Goal: Task Accomplishment & Management: Use online tool/utility

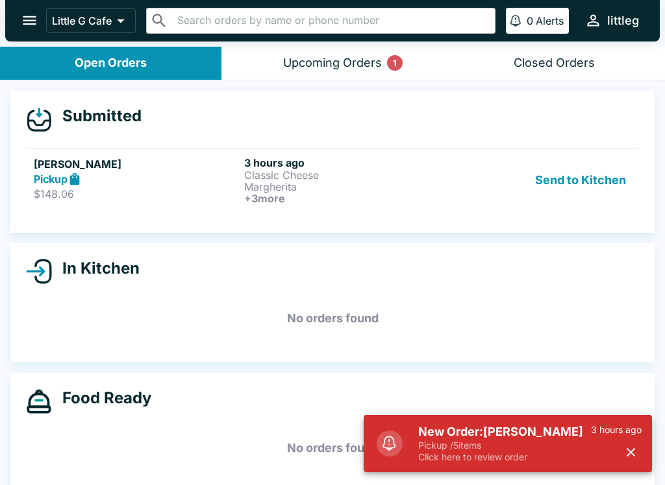
click at [590, 178] on button "Send to Kitchen" at bounding box center [580, 180] width 101 height 48
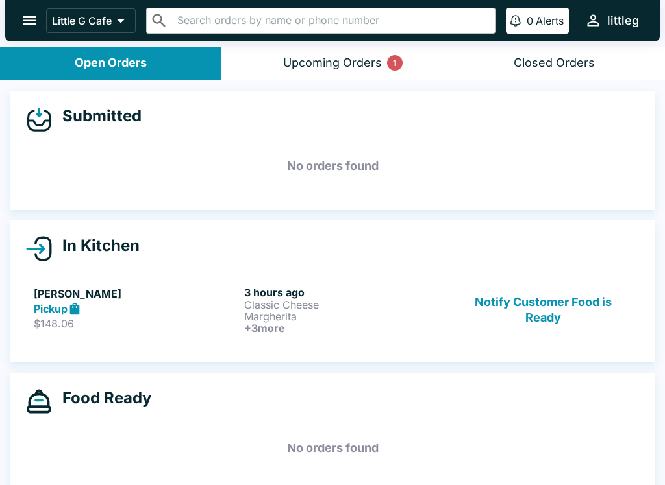
click at [268, 302] on p "Classic Cheese" at bounding box center [346, 305] width 205 height 12
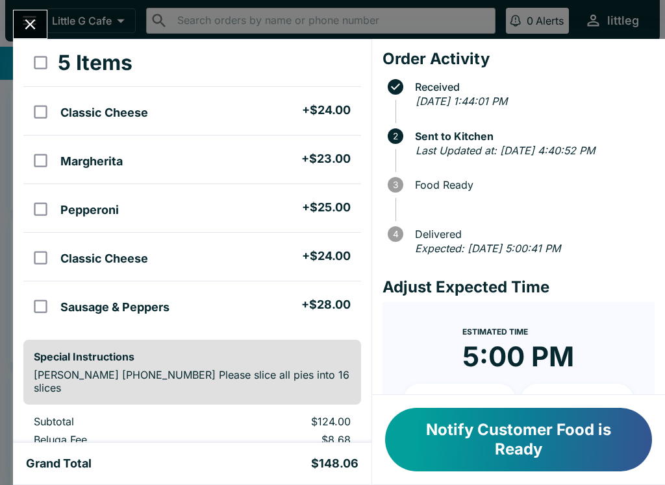
scroll to position [64, 0]
click at [37, 28] on icon "Close" at bounding box center [30, 25] width 18 height 18
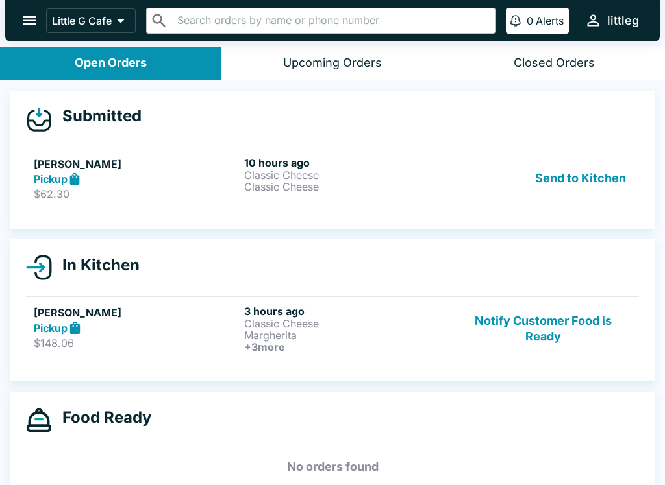
click at [602, 189] on button "Send to Kitchen" at bounding box center [580, 178] width 101 height 45
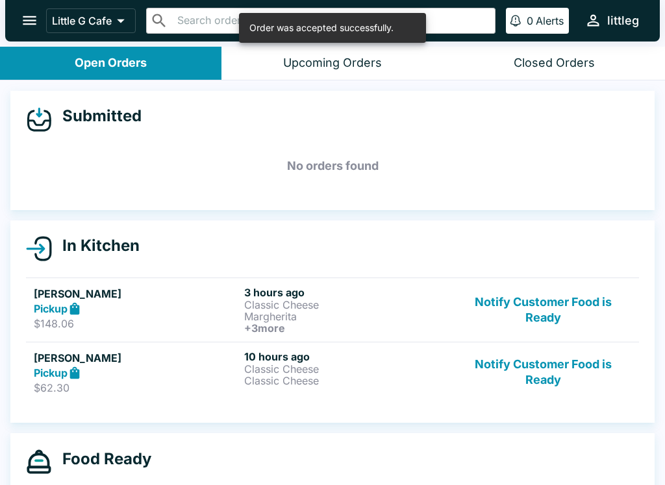
click at [564, 310] on button "Notify Customer Food is Ready" at bounding box center [543, 310] width 176 height 48
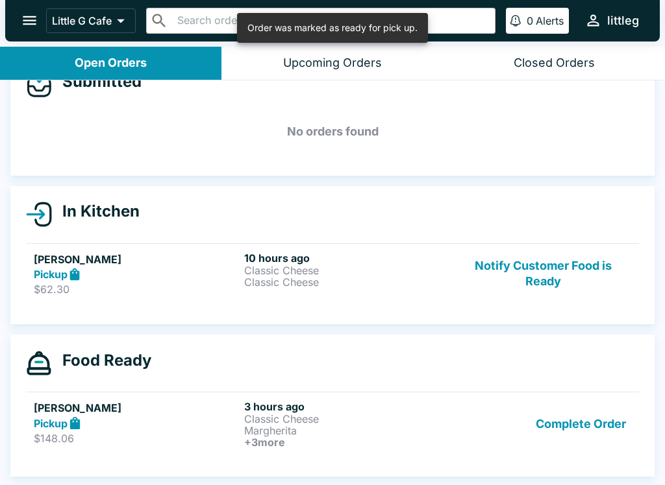
scroll to position [34, 0]
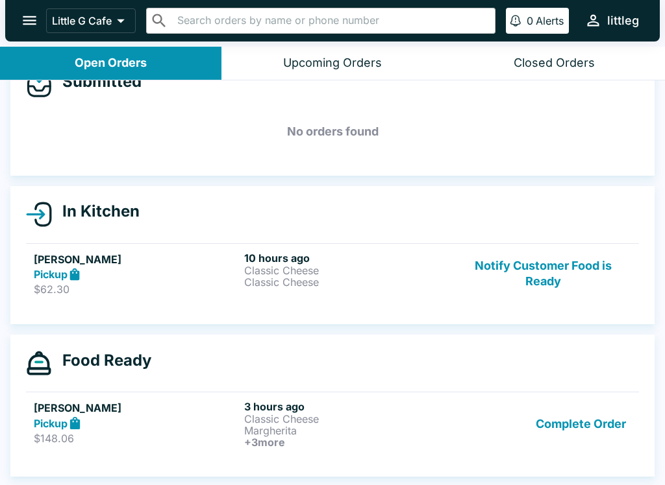
click at [587, 432] on button "Complete Order" at bounding box center [580, 424] width 101 height 48
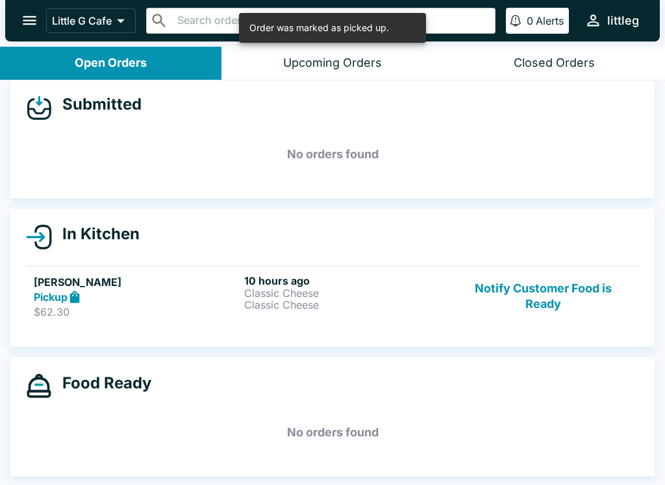
click at [535, 296] on button "Notify Customer Food is Ready" at bounding box center [543, 297] width 176 height 45
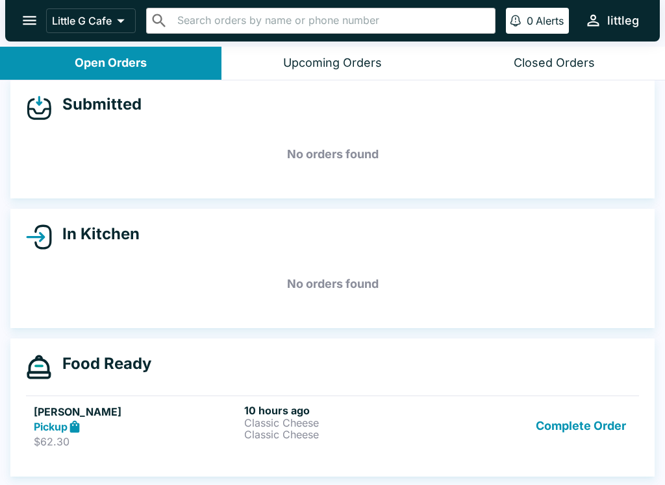
scroll to position [2, 0]
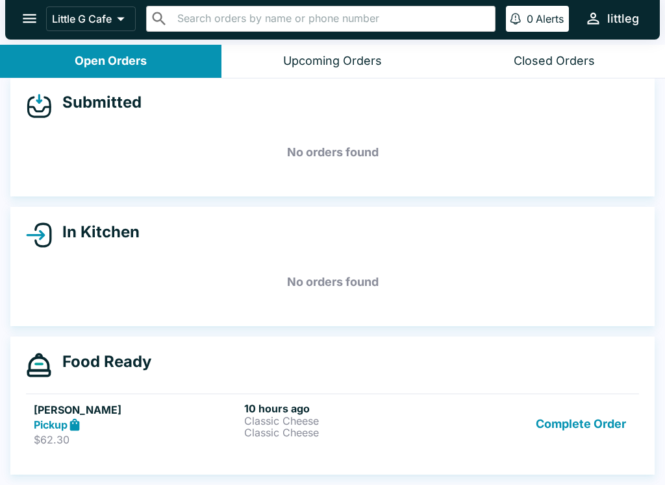
click at [324, 56] on div "Upcoming Orders" at bounding box center [332, 61] width 99 height 15
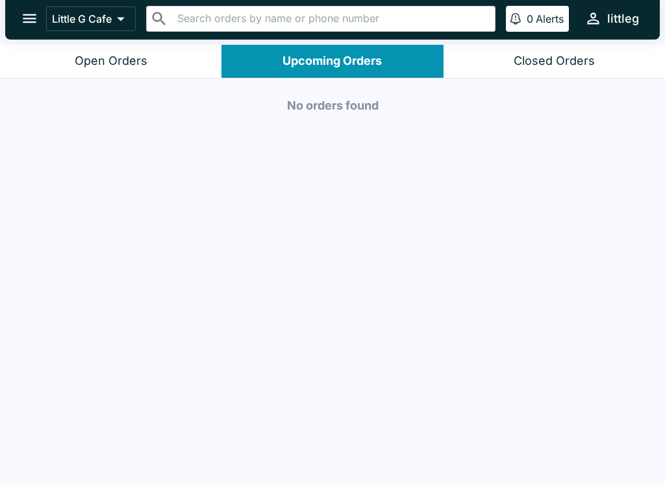
click at [134, 56] on div "Open Orders" at bounding box center [111, 61] width 73 height 15
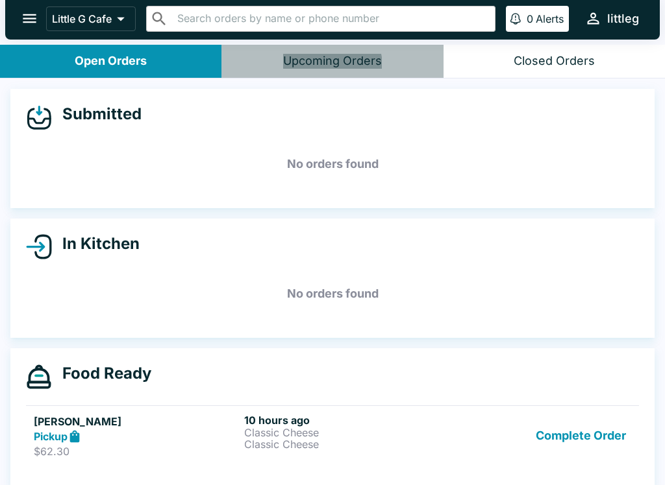
click at [332, 66] on div "Upcoming Orders" at bounding box center [332, 61] width 99 height 15
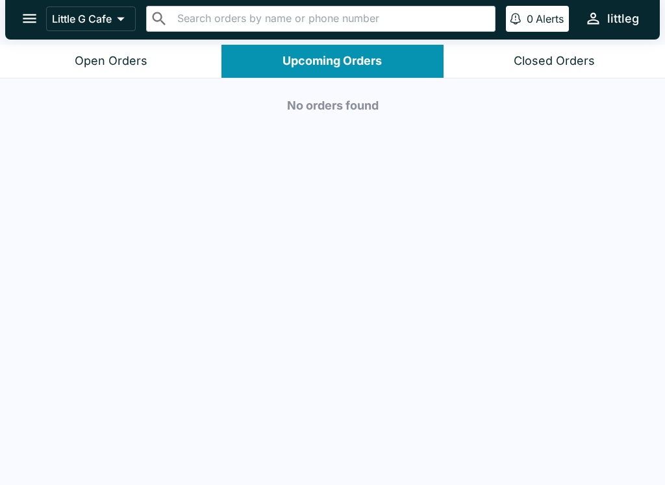
scroll to position [0, 0]
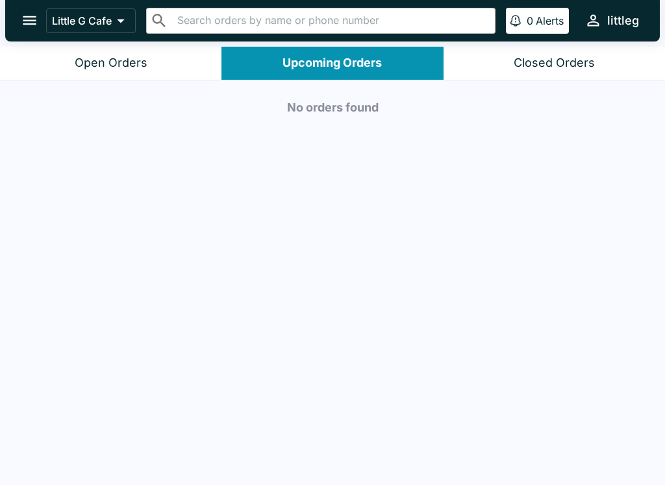
click at [545, 58] on div "Closed Orders" at bounding box center [553, 63] width 81 height 15
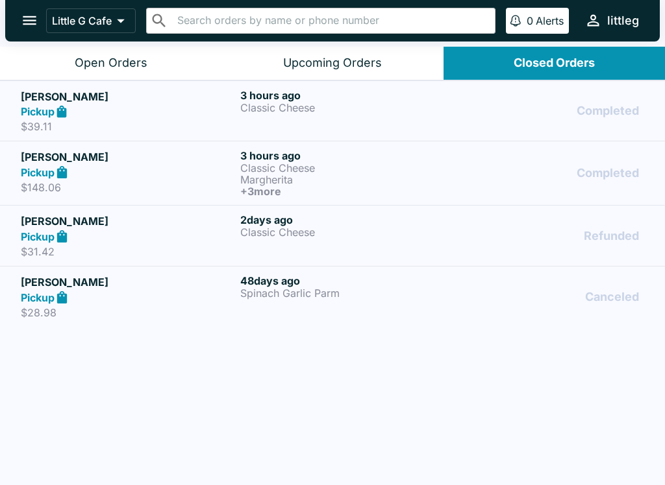
click at [279, 177] on p "Margherita" at bounding box center [347, 180] width 214 height 12
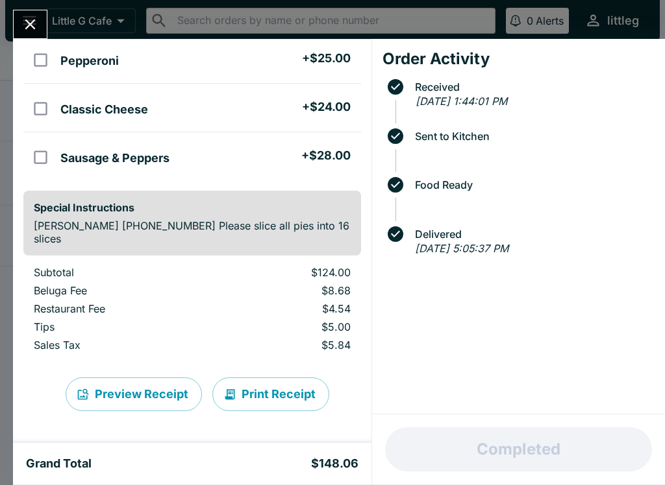
scroll to position [214, 0]
click at [274, 396] on button "Print Receipt" at bounding box center [270, 395] width 117 height 34
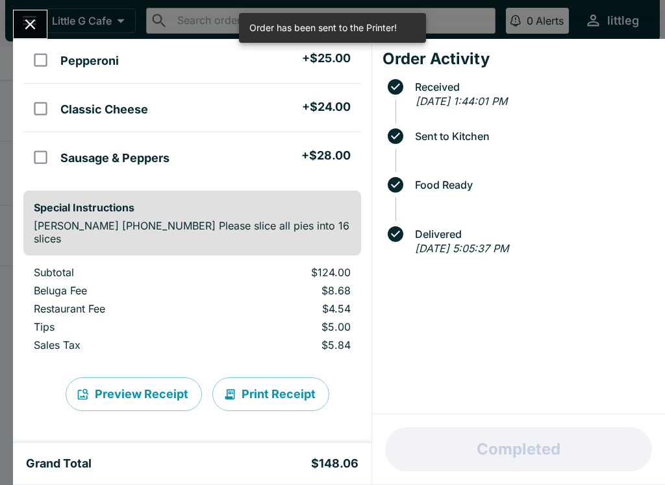
click at [148, 393] on button "Preview Receipt" at bounding box center [134, 395] width 136 height 34
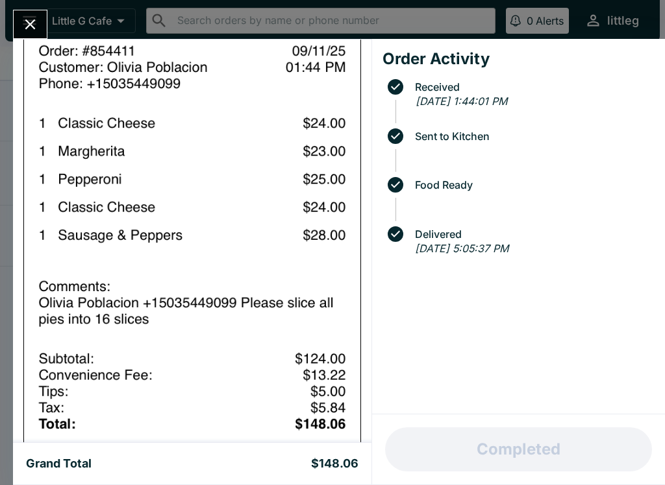
scroll to position [777, 0]
click at [31, 31] on icon "Close" at bounding box center [30, 25] width 18 height 18
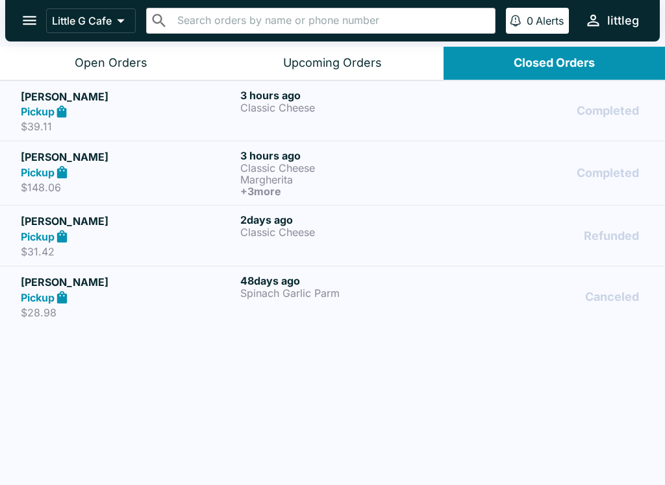
click at [101, 56] on div "Open Orders" at bounding box center [111, 63] width 73 height 15
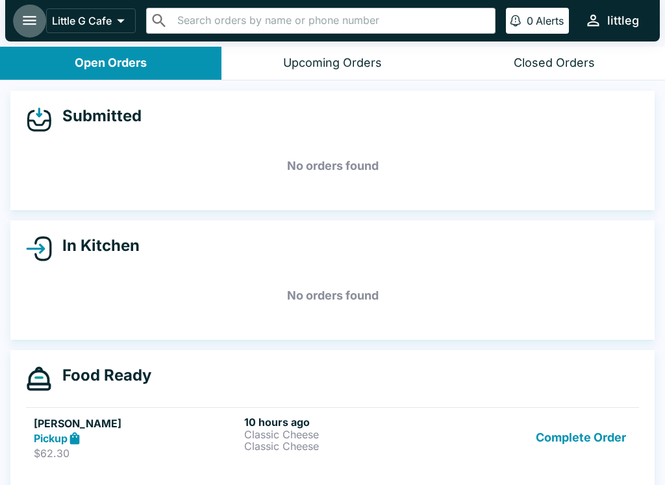
click at [26, 25] on icon "open drawer" at bounding box center [30, 20] width 14 height 9
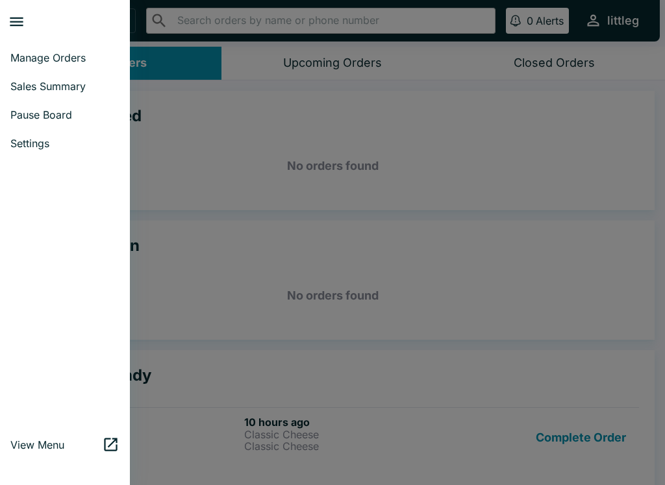
click at [45, 51] on span "Manage Orders" at bounding box center [64, 57] width 109 height 13
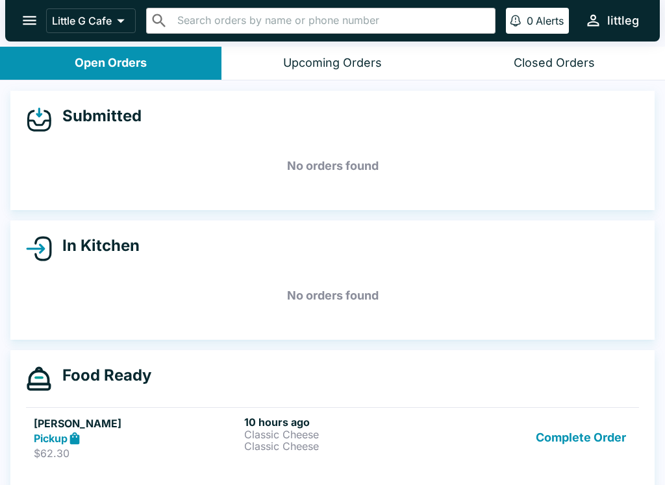
click at [28, 14] on icon "open drawer" at bounding box center [30, 21] width 18 height 18
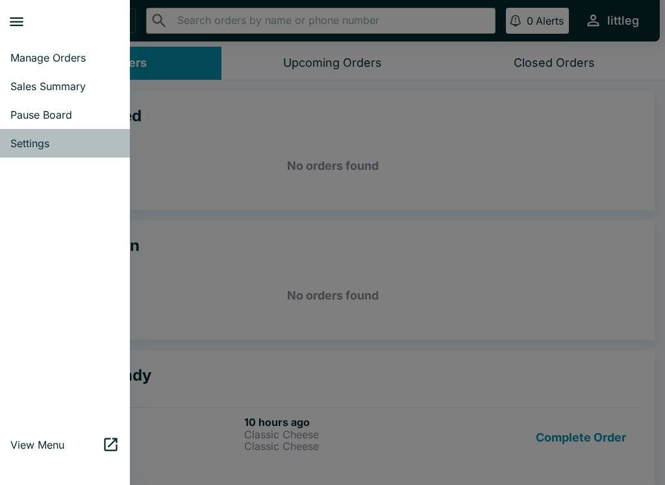
click at [25, 140] on span "Settings" at bounding box center [64, 143] width 109 height 13
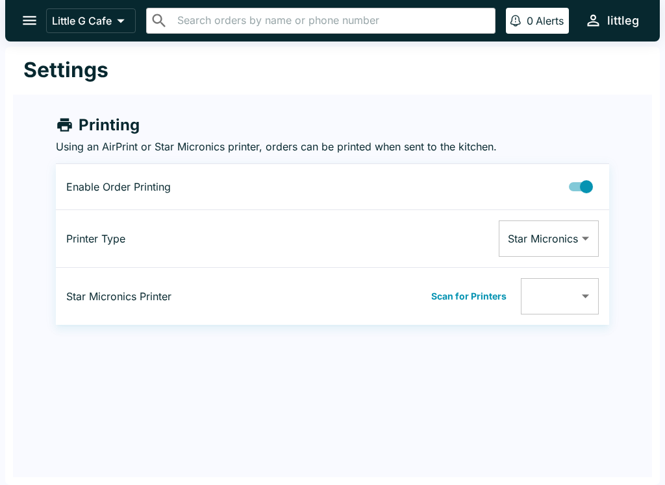
click at [32, 6] on button "open drawer" at bounding box center [29, 20] width 33 height 33
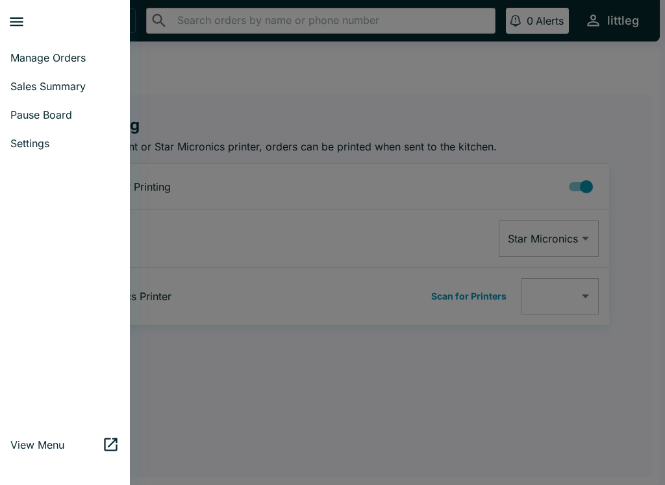
click at [20, 110] on span "Pause Board" at bounding box center [64, 114] width 109 height 13
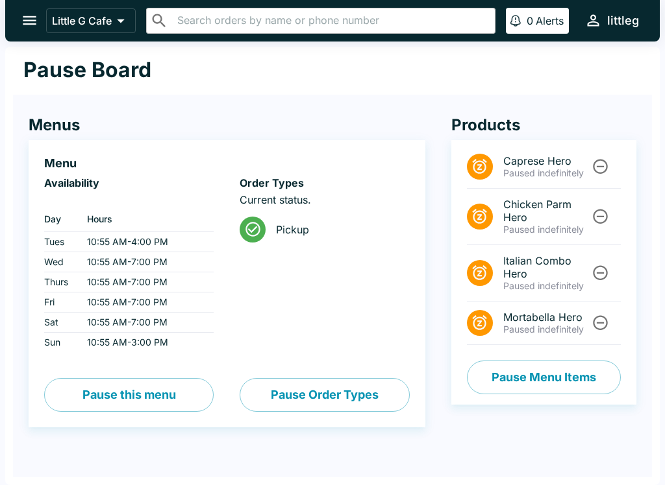
click at [34, 8] on button "open drawer" at bounding box center [29, 20] width 33 height 33
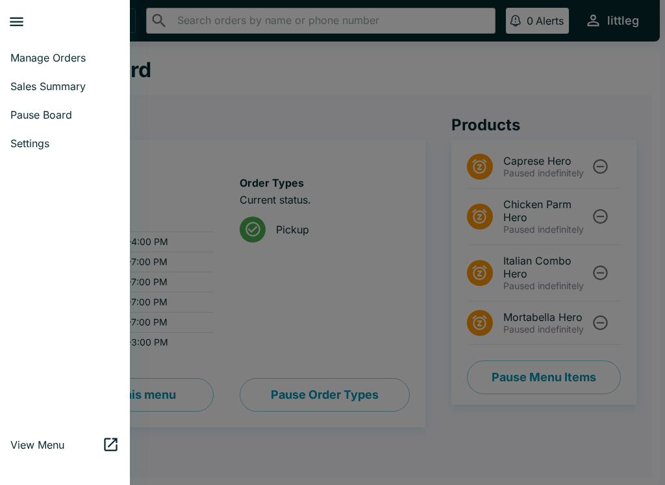
click at [17, 95] on link "Sales Summary" at bounding box center [65, 86] width 130 height 29
select select "03:00"
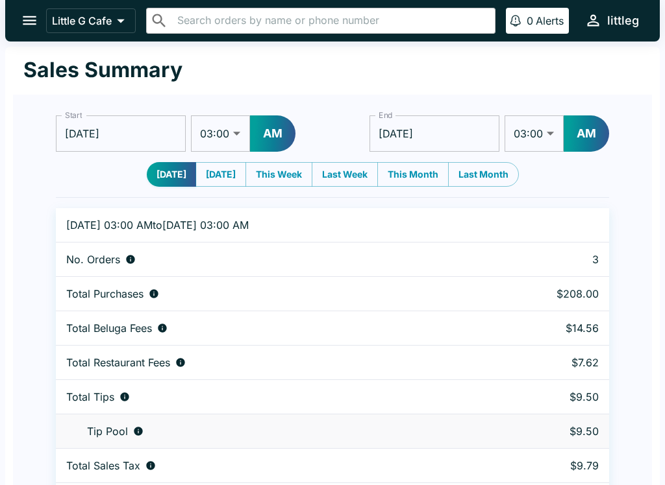
click at [32, 0] on div "Little G Cafe ​ ​ 0 Alerts littleg" at bounding box center [332, 21] width 654 height 42
click at [27, 19] on icon "open drawer" at bounding box center [30, 21] width 18 height 18
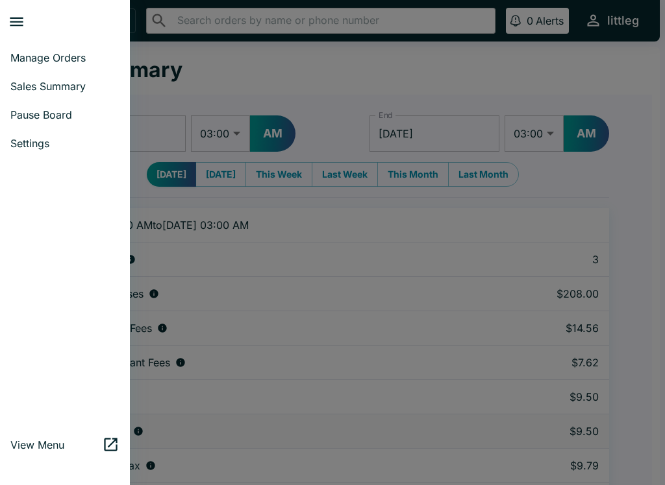
click at [32, 101] on link "Pause Board" at bounding box center [65, 115] width 130 height 29
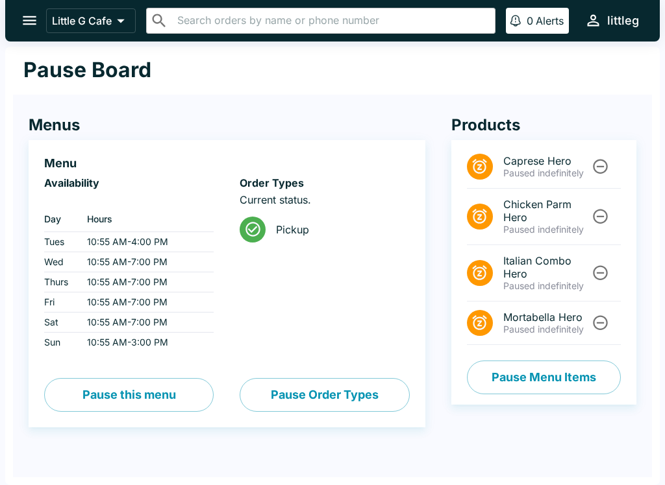
click at [29, 14] on icon "open drawer" at bounding box center [30, 21] width 18 height 18
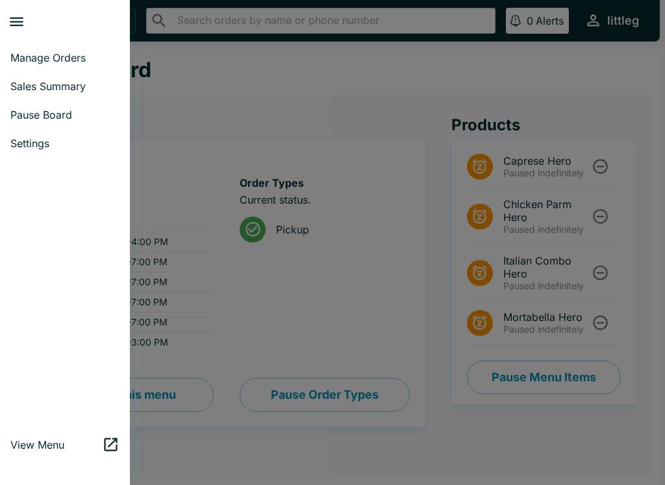
click at [145, 102] on div at bounding box center [332, 242] width 665 height 485
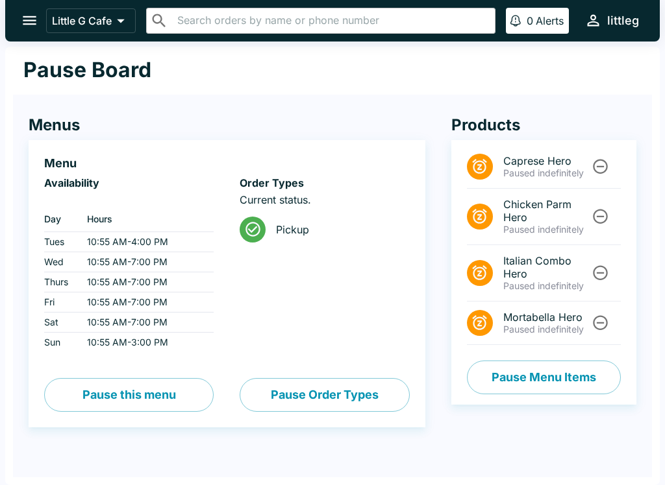
click at [518, 368] on button "Pause Menu Items" at bounding box center [544, 378] width 154 height 34
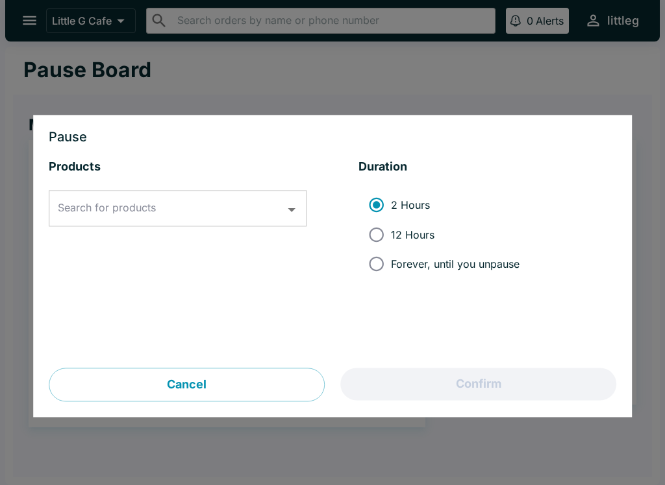
click at [374, 220] on input "12 Hours" at bounding box center [375, 234] width 29 height 29
radio input "true"
click at [134, 186] on div "Products Search for products Search for products" at bounding box center [178, 264] width 258 height 209
click at [271, 193] on div "Search for products" at bounding box center [178, 209] width 258 height 36
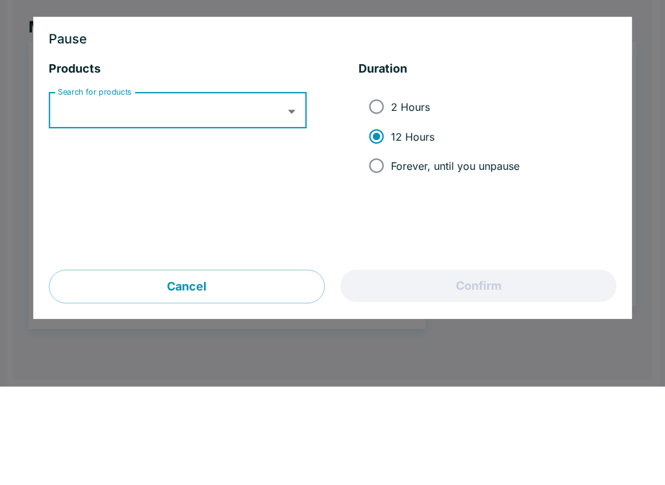
click at [280, 197] on input "Search for products" at bounding box center [168, 209] width 226 height 25
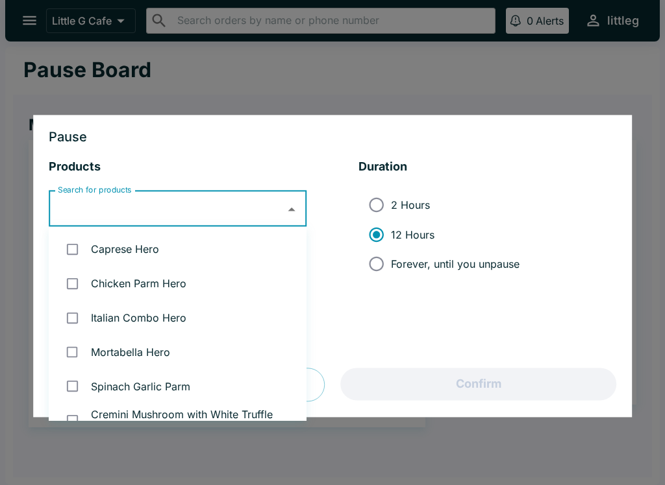
click at [135, 95] on div at bounding box center [332, 242] width 665 height 485
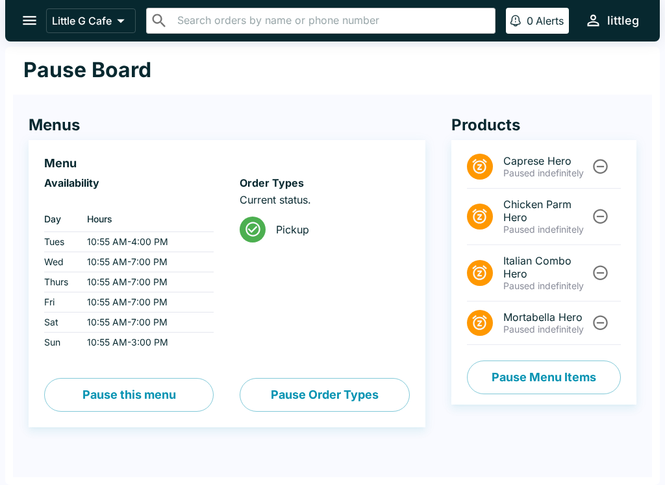
click at [29, 16] on icon "open drawer" at bounding box center [30, 21] width 18 height 18
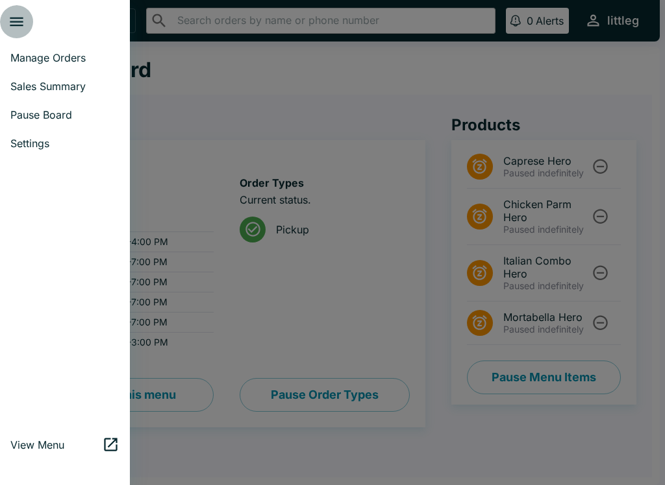
click at [22, 17] on icon "close drawer" at bounding box center [17, 22] width 18 height 18
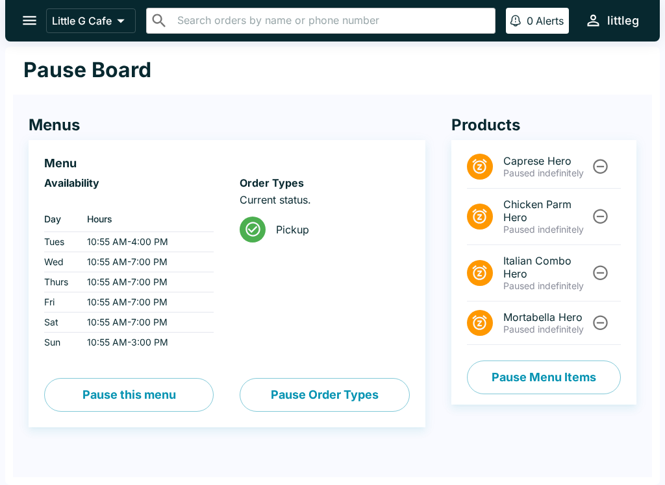
click at [27, 27] on icon "open drawer" at bounding box center [30, 21] width 18 height 18
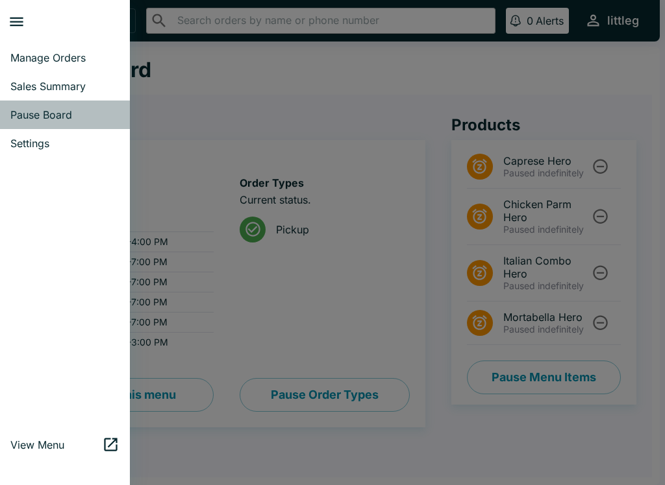
click at [46, 114] on span "Pause Board" at bounding box center [64, 114] width 109 height 13
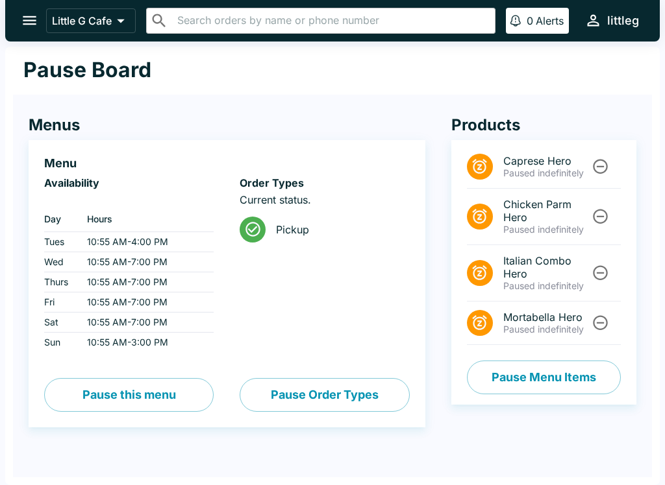
click at [576, 384] on button "Pause Menu Items" at bounding box center [544, 378] width 154 height 34
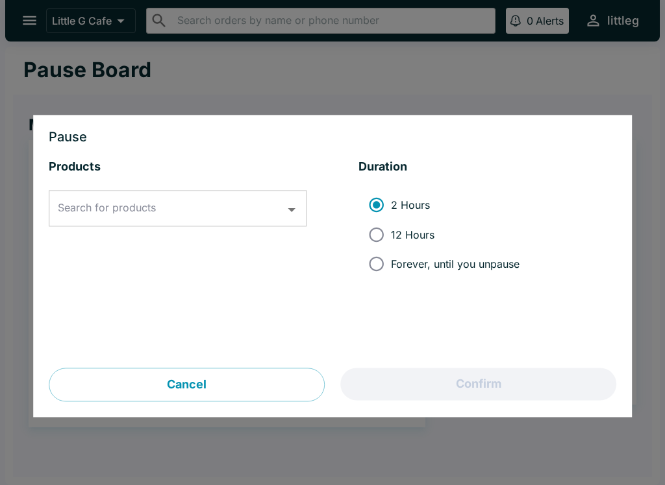
click at [384, 238] on input "12 Hours" at bounding box center [375, 234] width 29 height 29
radio input "true"
click at [280, 199] on input "Search for products" at bounding box center [168, 209] width 226 height 25
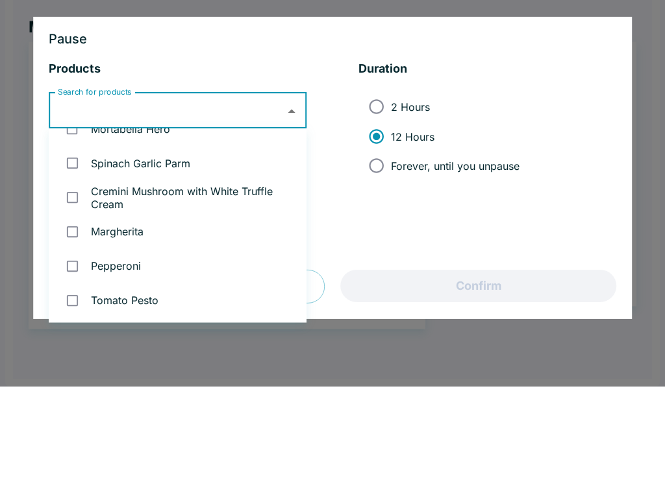
scroll to position [132, 0]
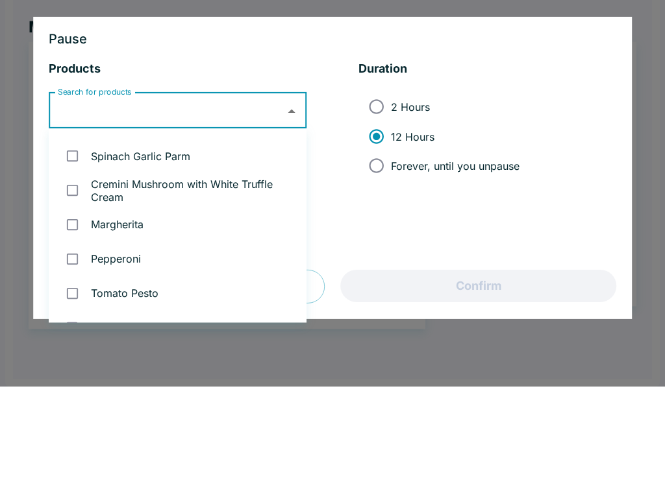
click at [174, 238] on li "Spinach Garlic Parm" at bounding box center [178, 255] width 258 height 34
checkbox input "true"
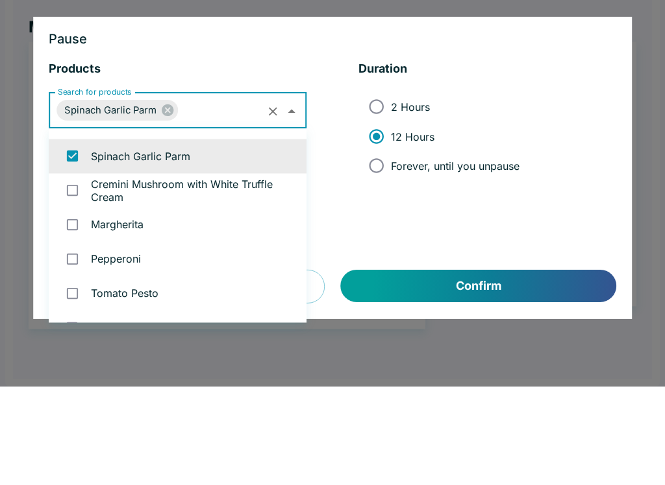
click at [141, 272] on li "Cremini Mushroom with White Truffle Cream" at bounding box center [178, 289] width 258 height 34
checkbox input "true"
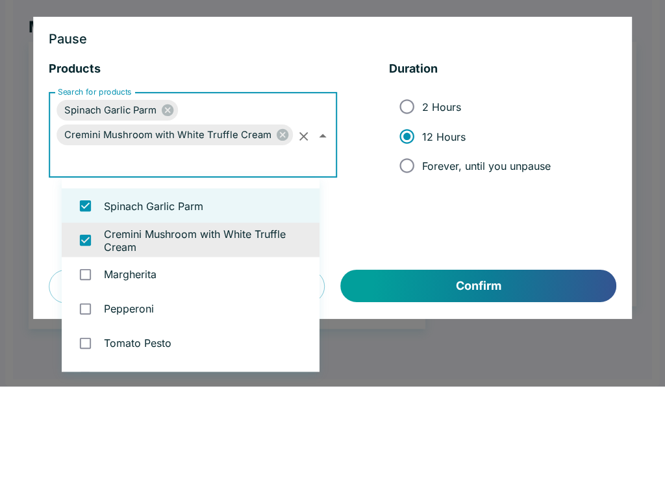
click at [319, 226] on icon "Close" at bounding box center [322, 235] width 18 height 18
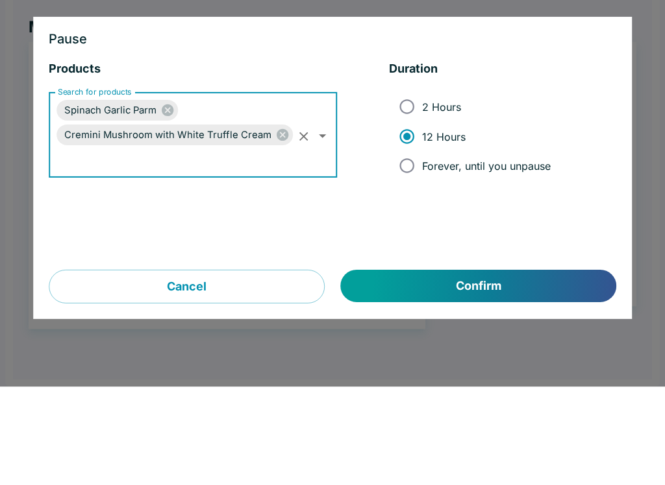
click at [323, 226] on icon "Open" at bounding box center [322, 235] width 18 height 18
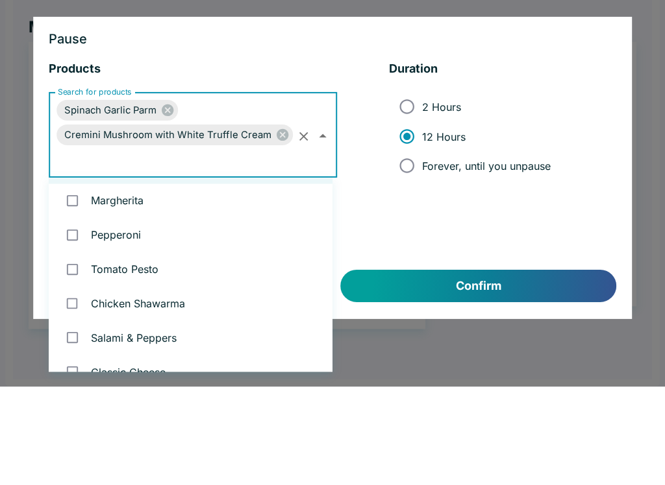
scroll to position [211, 0]
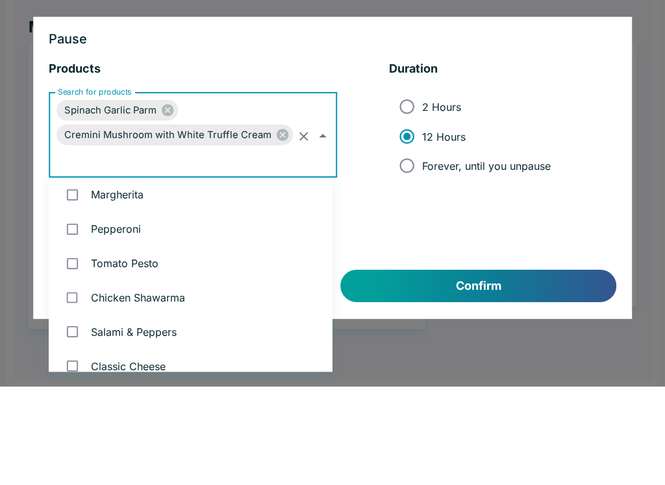
click at [188, 276] on li "Margherita" at bounding box center [191, 293] width 284 height 34
checkbox input "true"
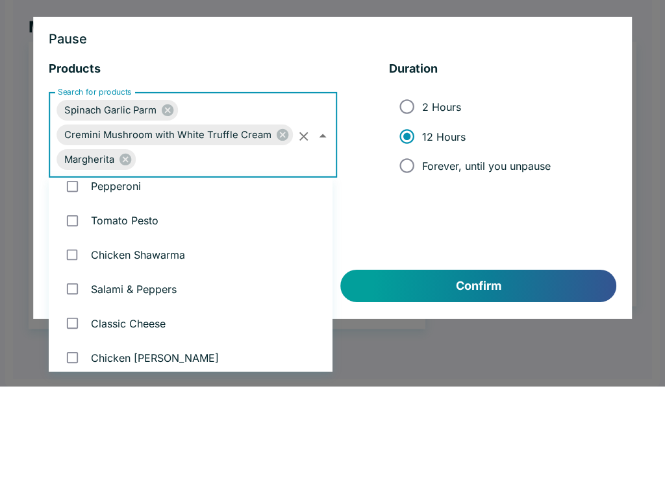
scroll to position [256, 0]
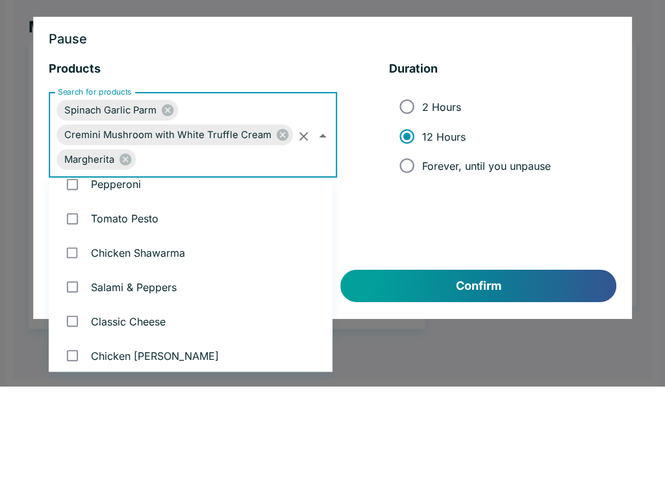
click at [177, 266] on li "Pepperoni" at bounding box center [191, 283] width 284 height 34
checkbox input "true"
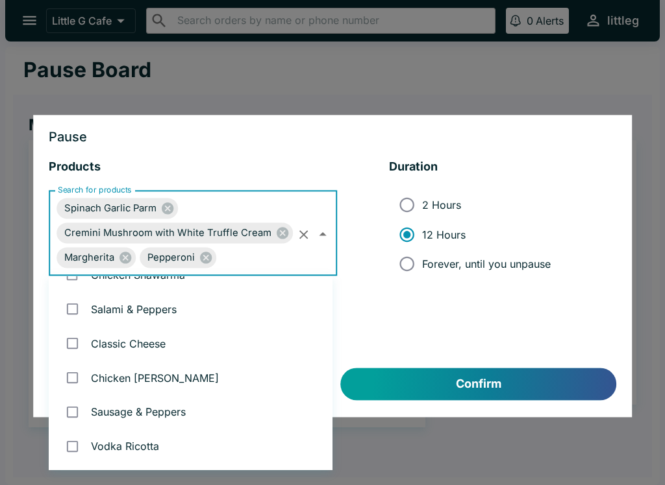
scroll to position [333, 0]
click at [157, 380] on li "Chicken [PERSON_NAME]" at bounding box center [191, 377] width 284 height 34
checkbox input "true"
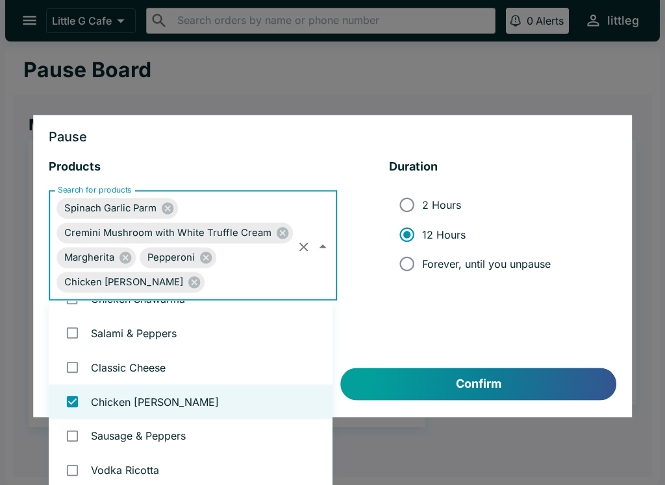
click at [178, 441] on li "Sausage & Peppers" at bounding box center [191, 436] width 284 height 34
checkbox input "true"
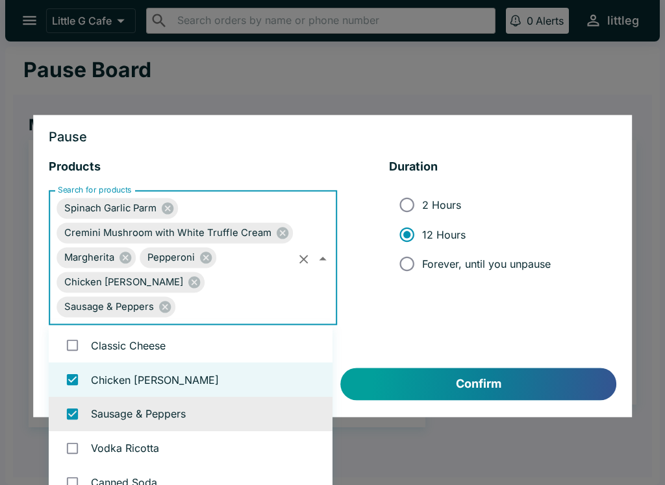
scroll to position [384, 0]
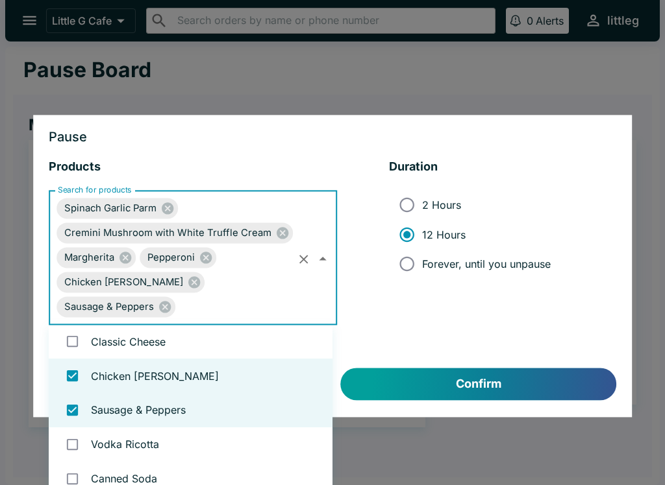
click at [158, 449] on li "Vodka Ricotta" at bounding box center [191, 445] width 284 height 34
checkbox input "true"
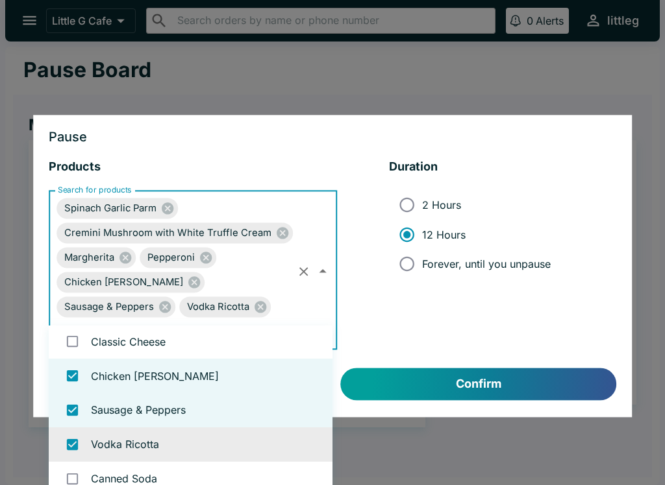
click at [475, 386] on button "Confirm" at bounding box center [478, 385] width 275 height 32
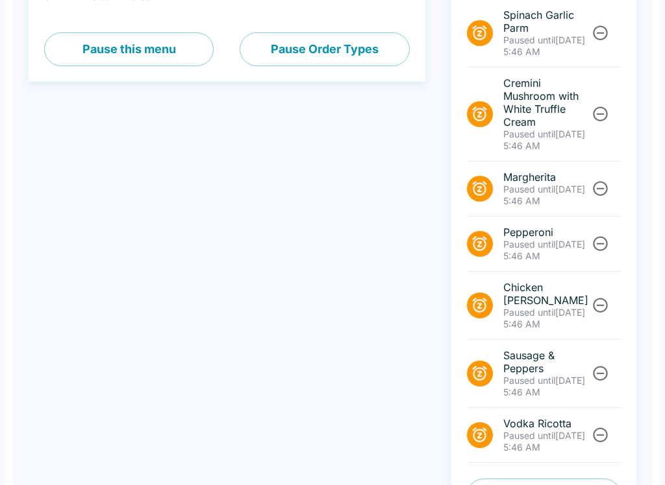
scroll to position [378, 0]
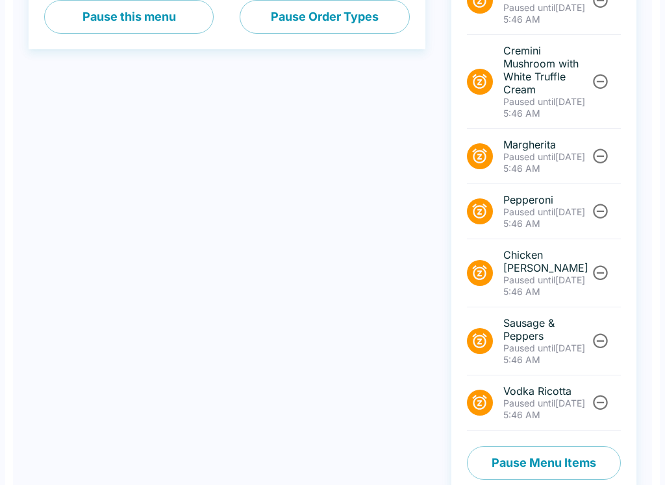
click at [543, 446] on button "Pause Menu Items" at bounding box center [544, 463] width 154 height 34
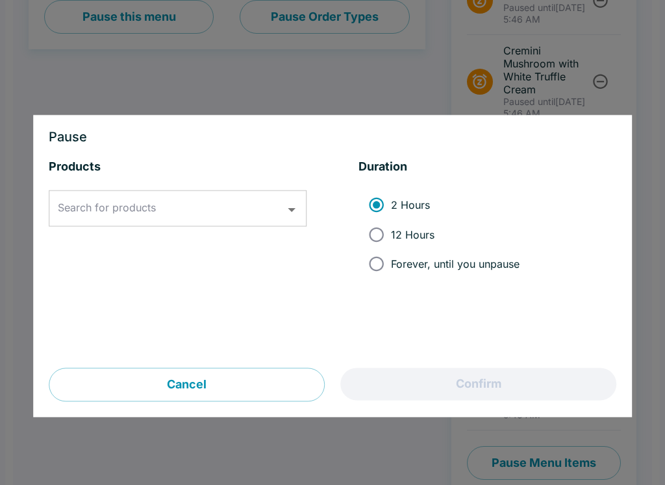
click at [387, 241] on input "12 Hours" at bounding box center [375, 234] width 29 height 29
radio input "true"
click at [288, 210] on icon "Open" at bounding box center [292, 210] width 18 height 18
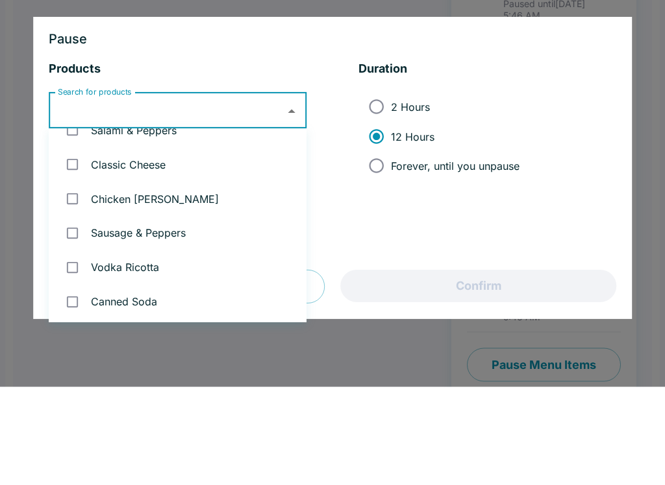
scroll to position [367, 0]
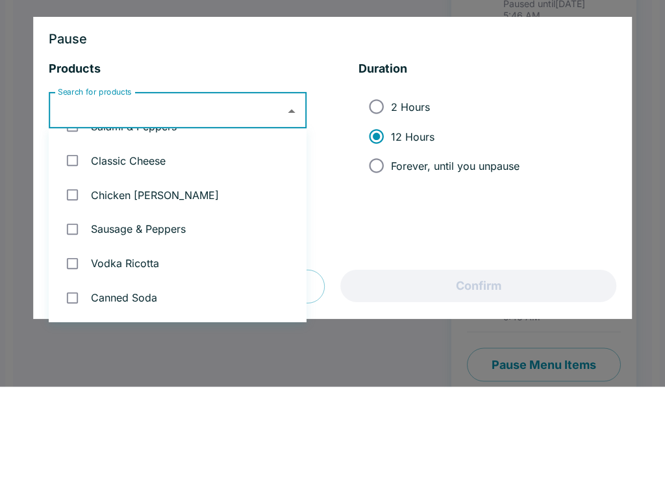
click at [234, 242] on li "Classic Cheese" at bounding box center [178, 259] width 258 height 34
checkbox input "true"
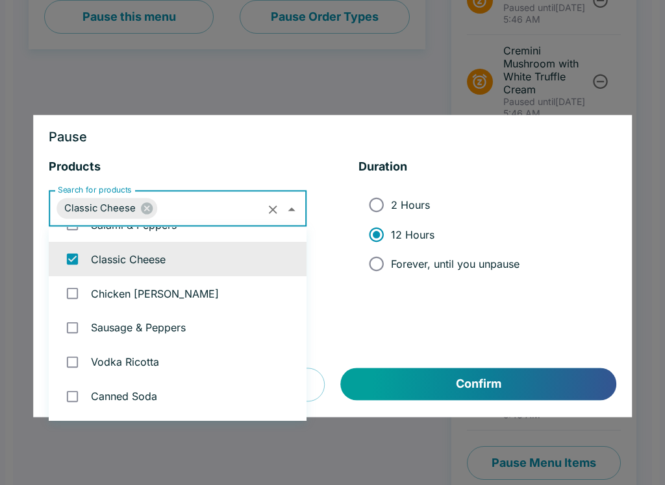
click at [517, 377] on button "Confirm" at bounding box center [478, 385] width 275 height 32
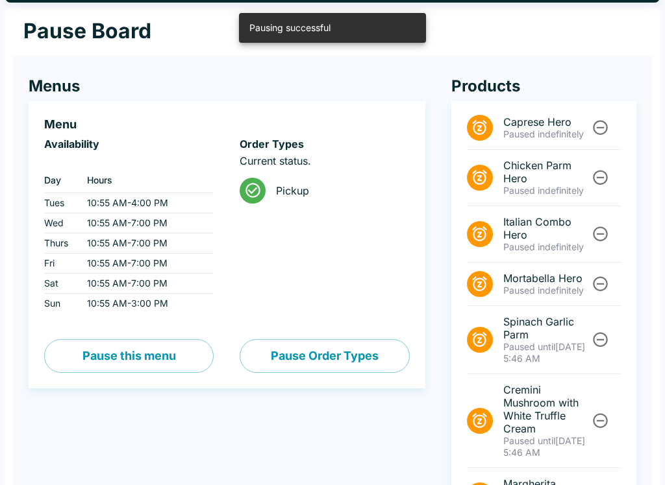
scroll to position [0, 0]
